Goal: Information Seeking & Learning: Learn about a topic

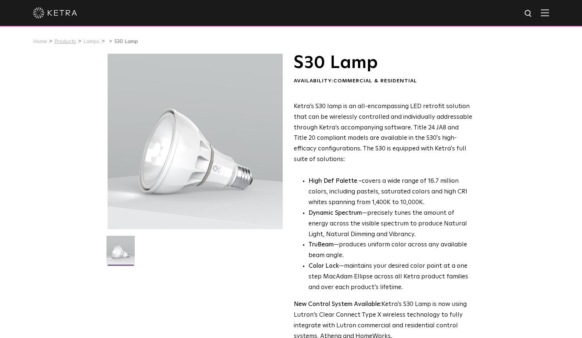
click at [69, 42] on link "Products" at bounding box center [65, 41] width 22 height 5
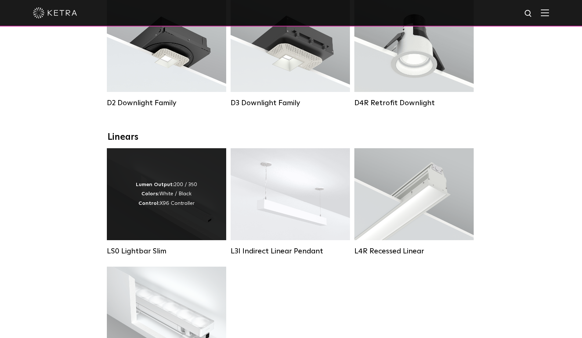
scroll to position [166, 0]
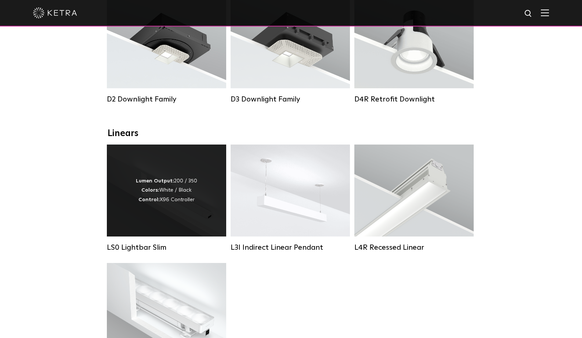
click at [166, 204] on div "Lumen Output: 200 / 350 Colors: White / Black Control: X96 Controller" at bounding box center [166, 190] width 61 height 28
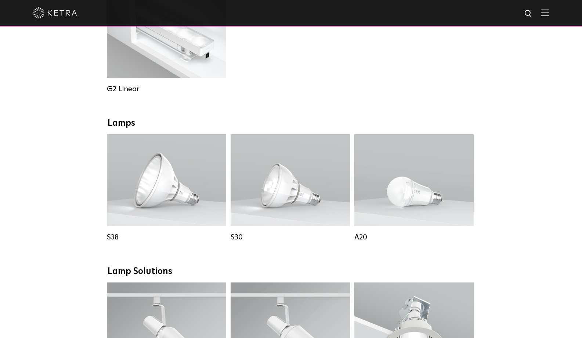
scroll to position [442, 0]
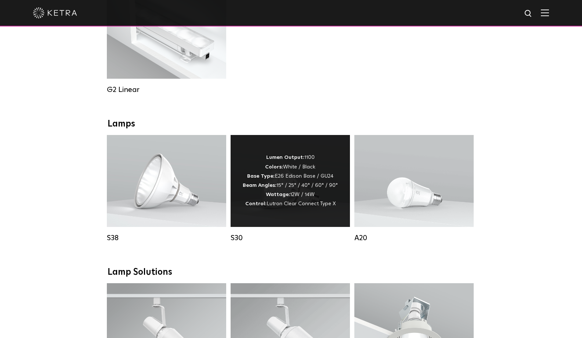
click at [252, 205] on strong "Control:" at bounding box center [255, 203] width 21 height 5
